Goal: Find specific page/section: Find specific page/section

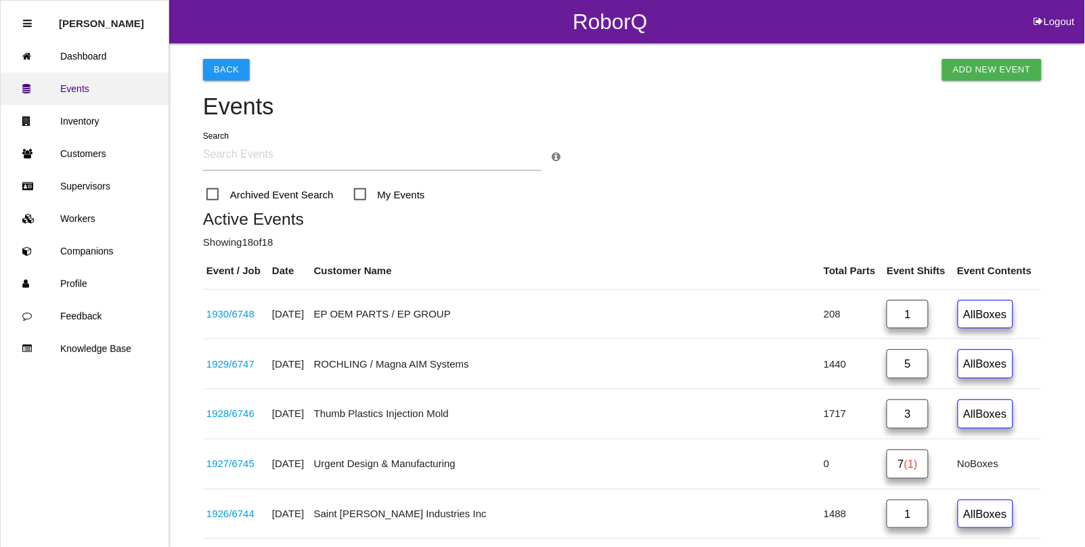
click at [87, 100] on link "Events" at bounding box center [85, 88] width 168 height 32
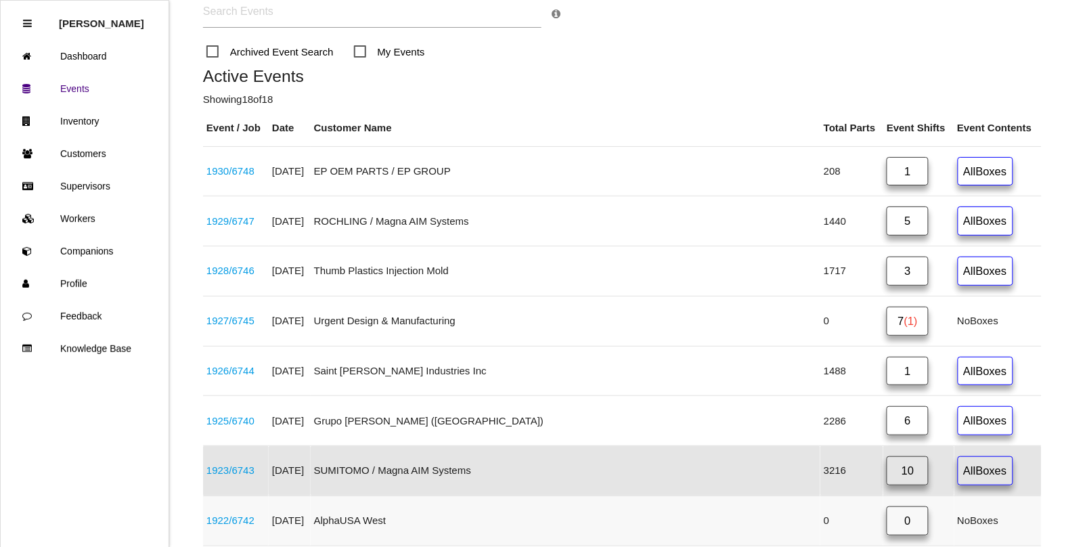
scroll to position [85, 0]
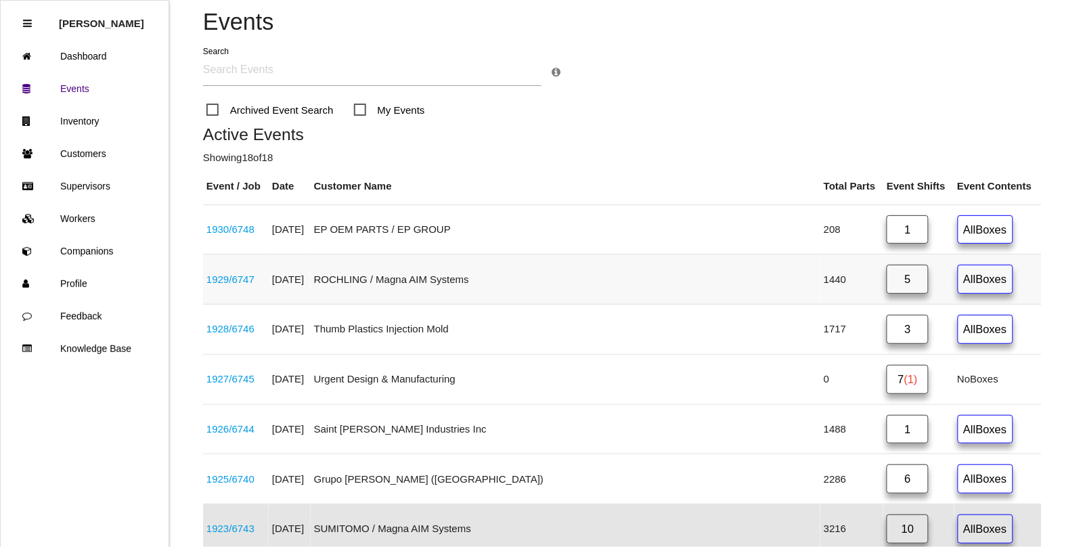
click at [886, 282] on link "5" at bounding box center [907, 279] width 42 height 29
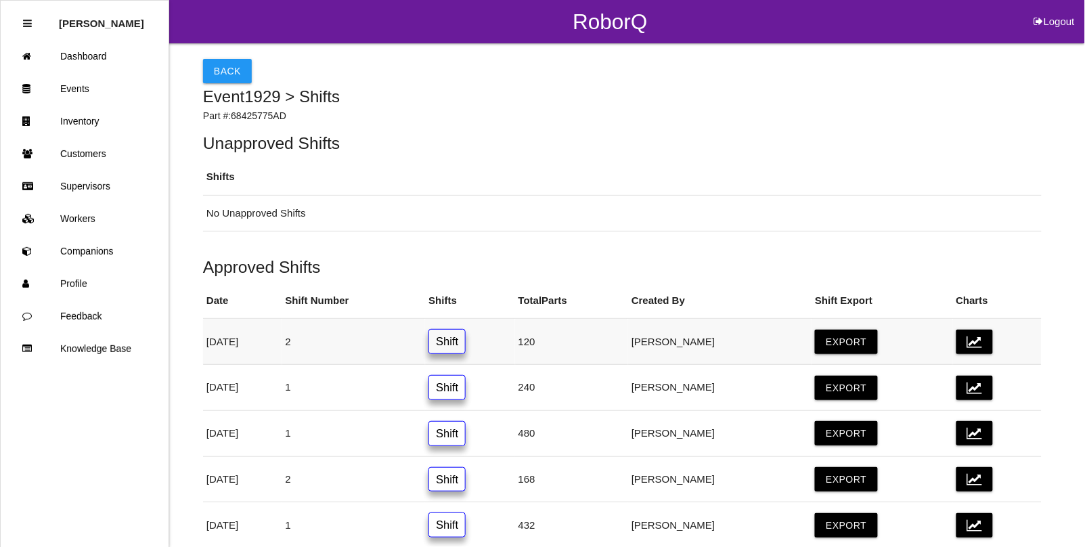
click at [466, 339] on link "Shift" at bounding box center [446, 341] width 37 height 25
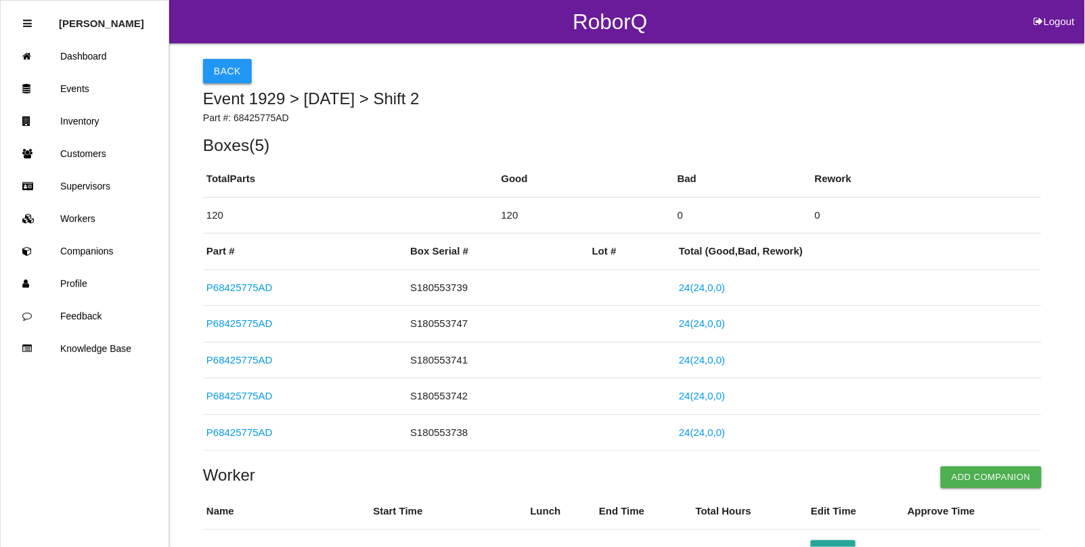
click at [229, 76] on button "Back" at bounding box center [227, 71] width 49 height 24
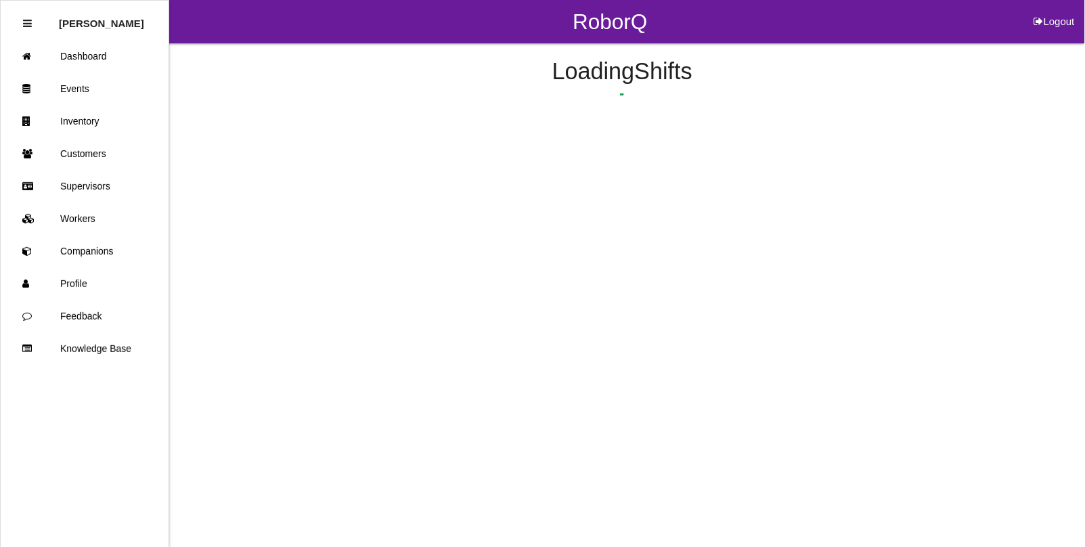
scroll to position [68, 0]
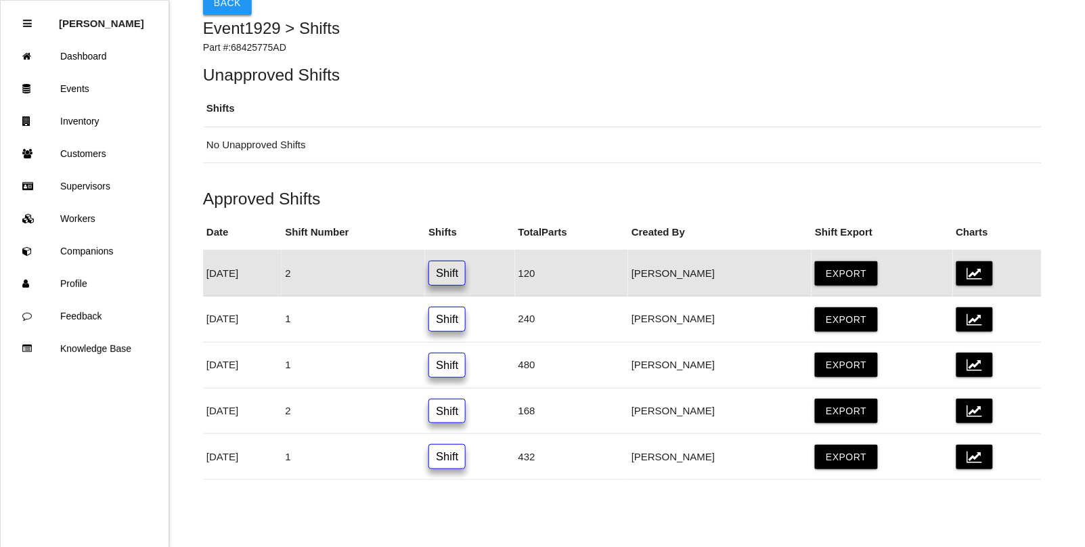
click at [221, 14] on button "Back" at bounding box center [227, 3] width 49 height 24
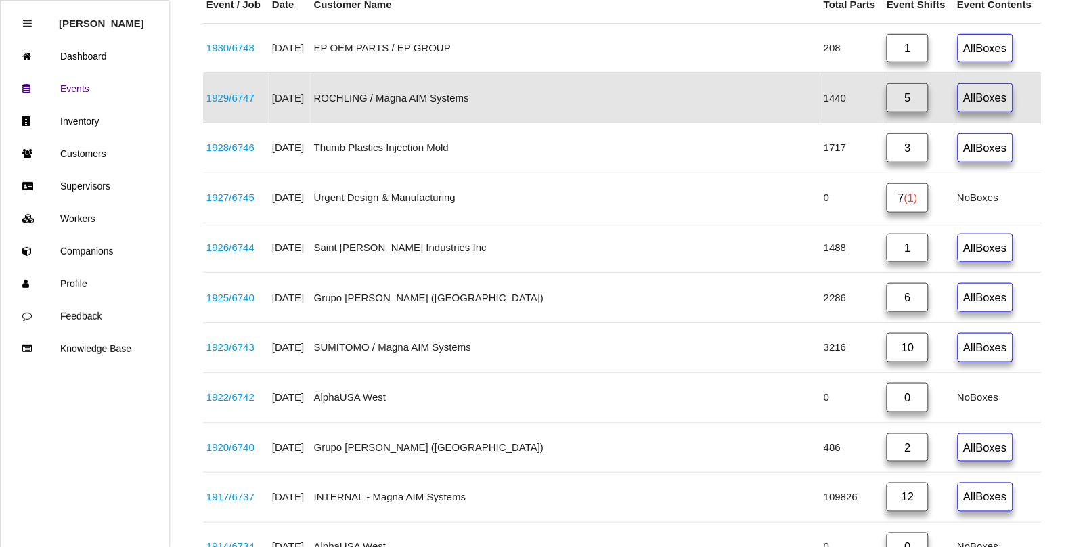
scroll to position [323, 0]
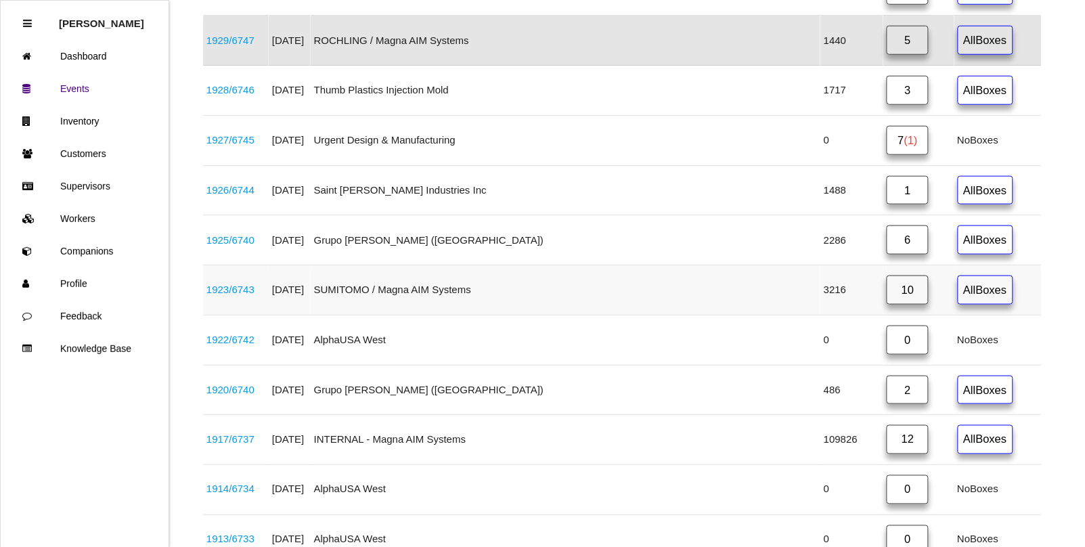
click at [886, 294] on link "10" at bounding box center [907, 289] width 42 height 29
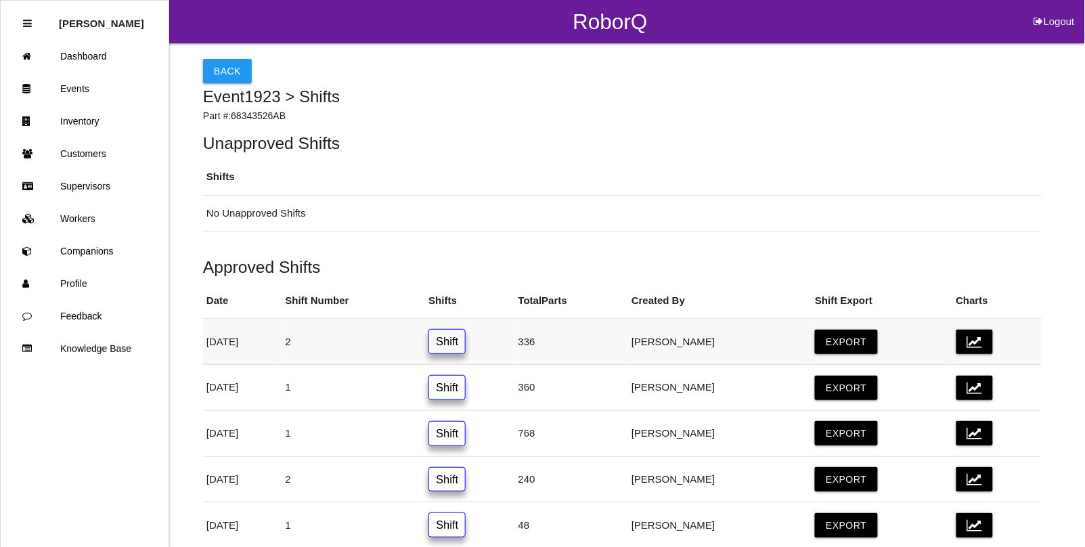
click at [466, 344] on link "Shift" at bounding box center [446, 341] width 37 height 25
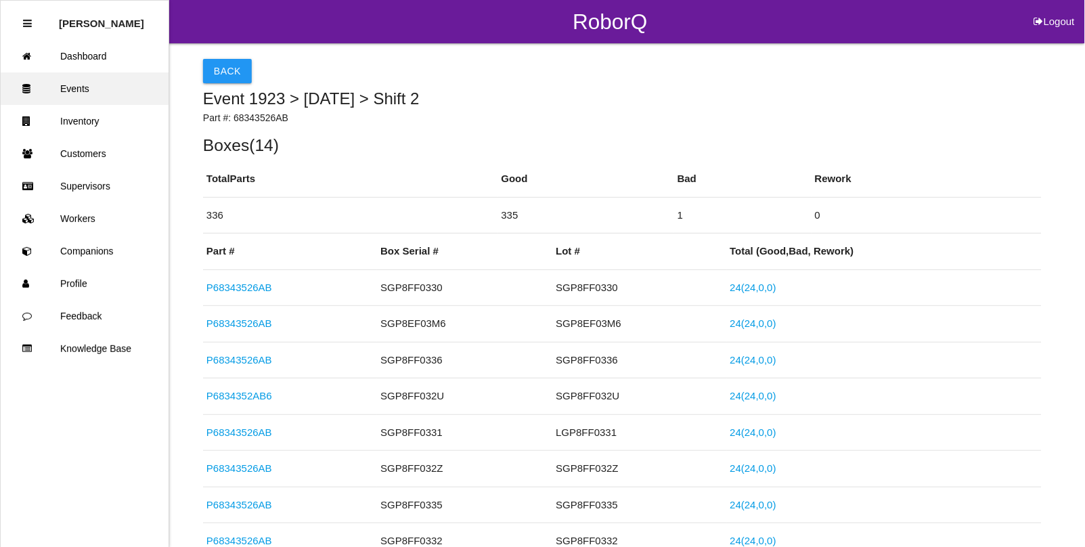
click at [76, 93] on link "Events" at bounding box center [85, 88] width 168 height 32
